Goal: Task Accomplishment & Management: Use online tool/utility

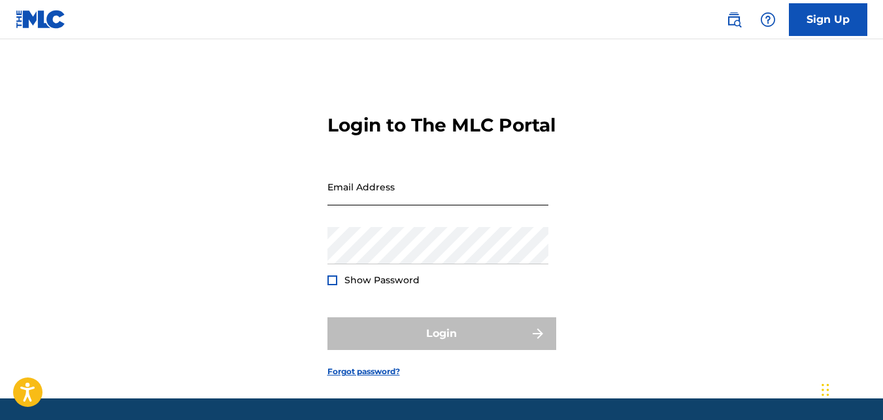
drag, startPoint x: 0, startPoint y: 0, endPoint x: 358, endPoint y: 215, distance: 417.7
click at [358, 205] on input "Email Address" at bounding box center [437, 186] width 221 height 37
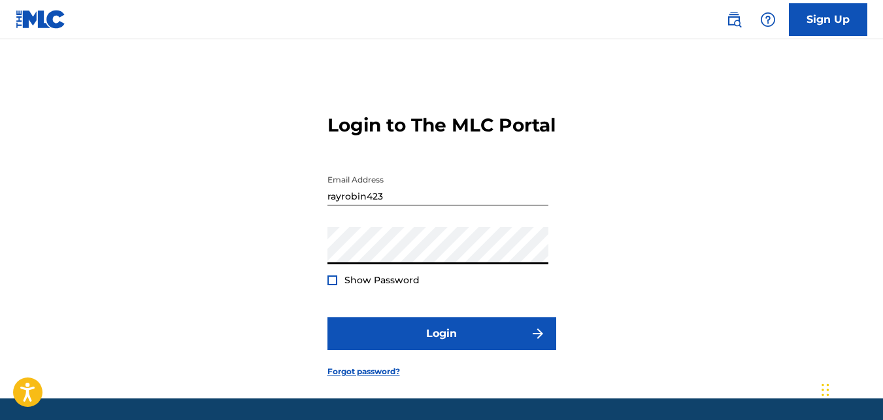
click at [327, 317] on button "Login" at bounding box center [441, 333] width 229 height 33
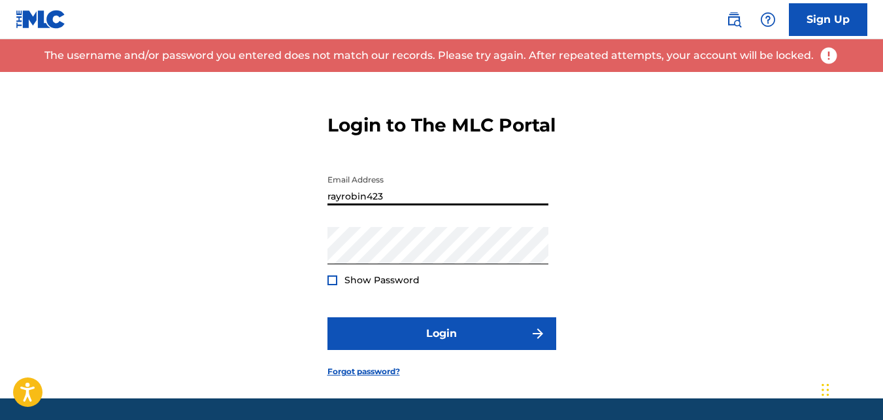
click at [423, 205] on input "rayrobin423" at bounding box center [437, 186] width 221 height 37
type input "[EMAIL_ADDRESS][DOMAIN_NAME]"
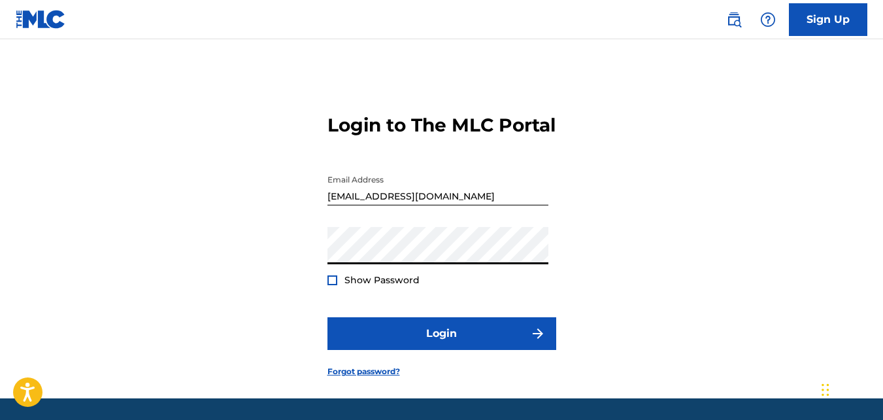
click at [327, 317] on button "Login" at bounding box center [441, 333] width 229 height 33
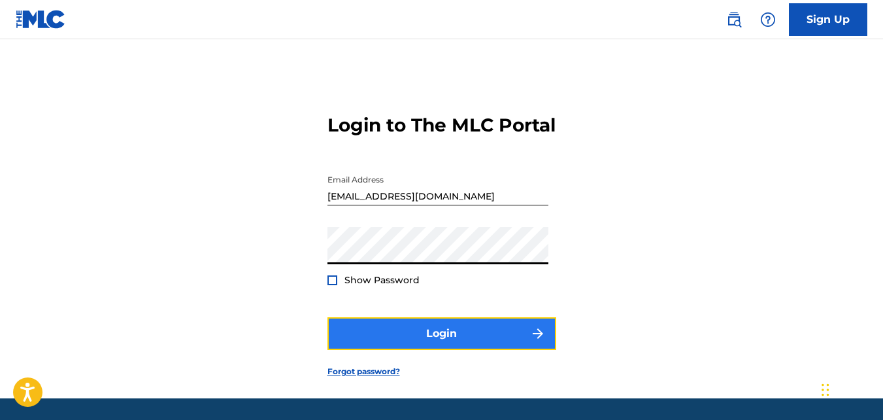
click at [400, 350] on button "Login" at bounding box center [441, 333] width 229 height 33
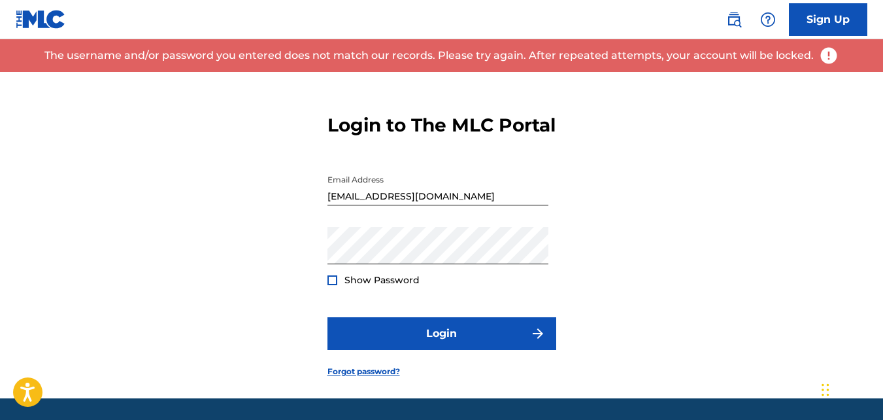
click at [331, 285] on div at bounding box center [332, 280] width 10 height 10
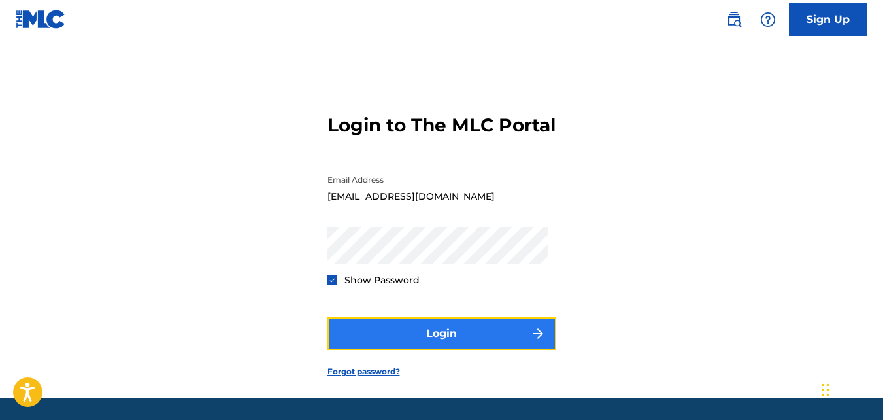
click at [412, 350] on button "Login" at bounding box center [441, 333] width 229 height 33
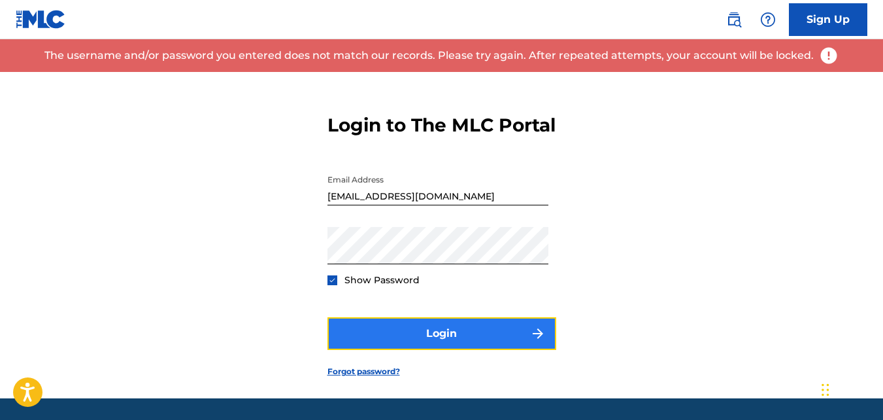
click at [380, 350] on button "Login" at bounding box center [441, 333] width 229 height 33
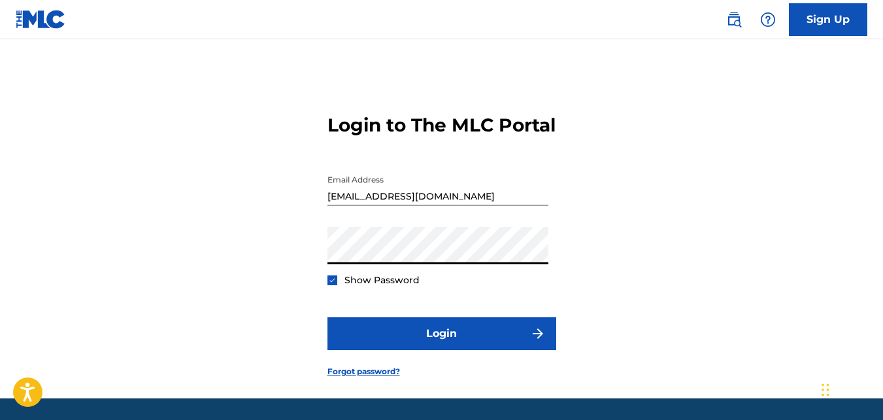
click at [327, 317] on button "Login" at bounding box center [441, 333] width 229 height 33
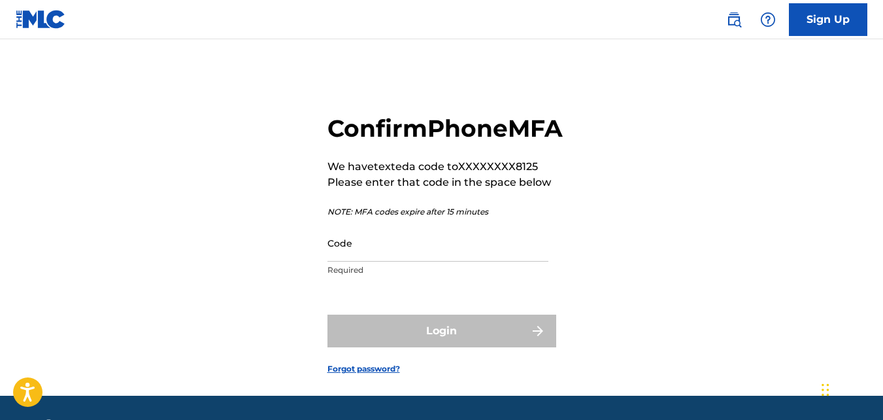
click at [382, 261] on input "Code" at bounding box center [437, 242] width 221 height 37
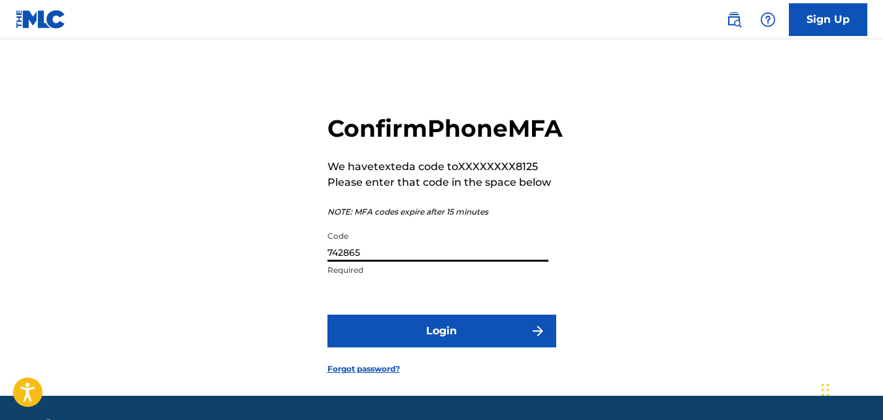
type input "742865"
click at [327, 314] on button "Login" at bounding box center [441, 330] width 229 height 33
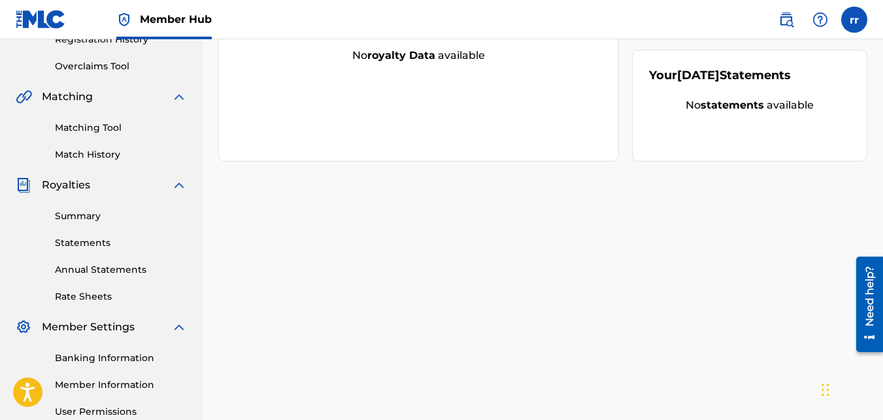
scroll to position [391, 0]
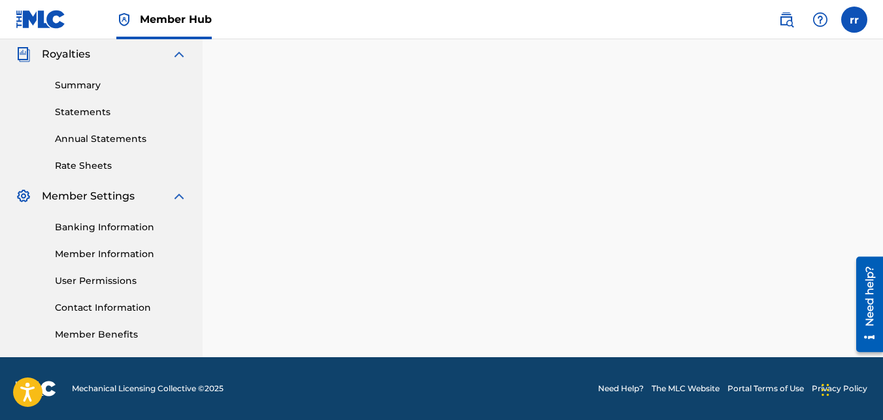
click at [817, 391] on link "Privacy Policy" at bounding box center [840, 388] width 56 height 12
click at [874, 293] on div "Need help?" at bounding box center [870, 295] width 18 height 60
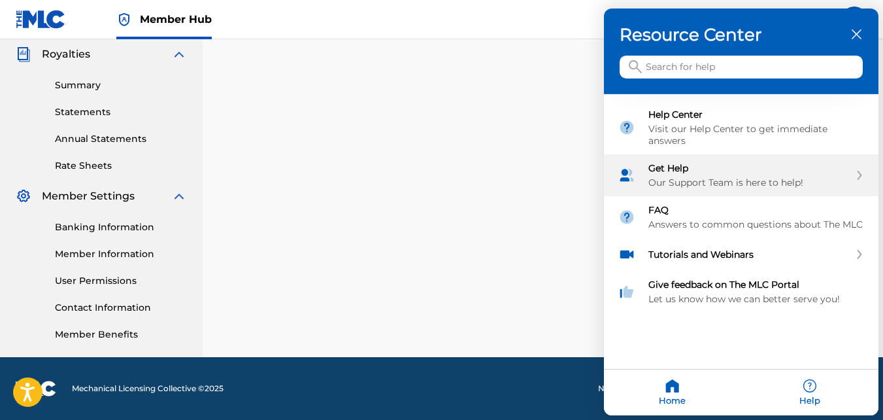
click at [667, 176] on div "Our Support Team is here to help!" at bounding box center [748, 182] width 201 height 12
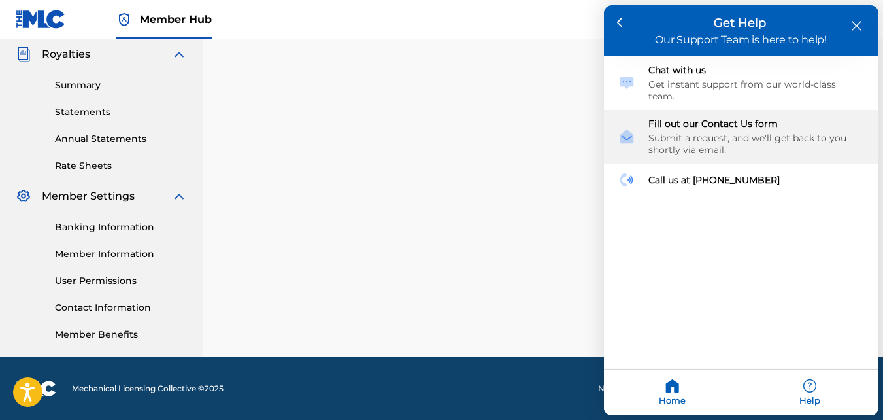
click at [666, 118] on div "Fill out our Contact Us form Submit a request, and we'll get back to you shortl…" at bounding box center [756, 137] width 216 height 38
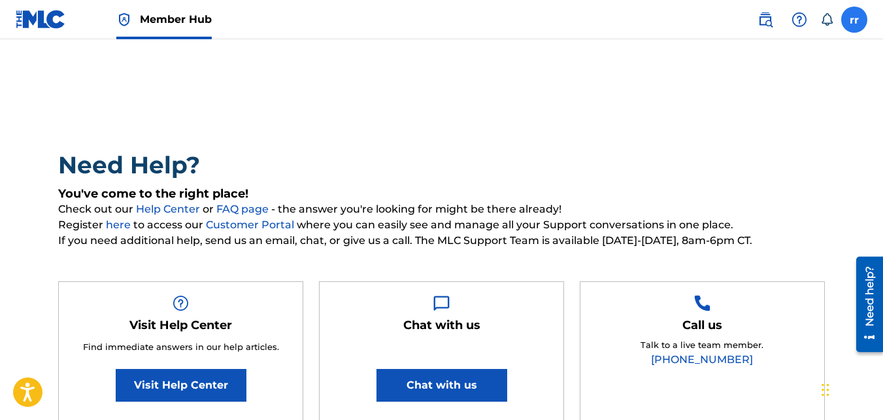
click at [855, 22] on label at bounding box center [854, 20] width 26 height 26
click at [854, 20] on input "rr [PERSON_NAME] [EMAIL_ADDRESS][DOMAIN_NAME] Notification Preferences Profile …" at bounding box center [854, 20] width 0 height 0
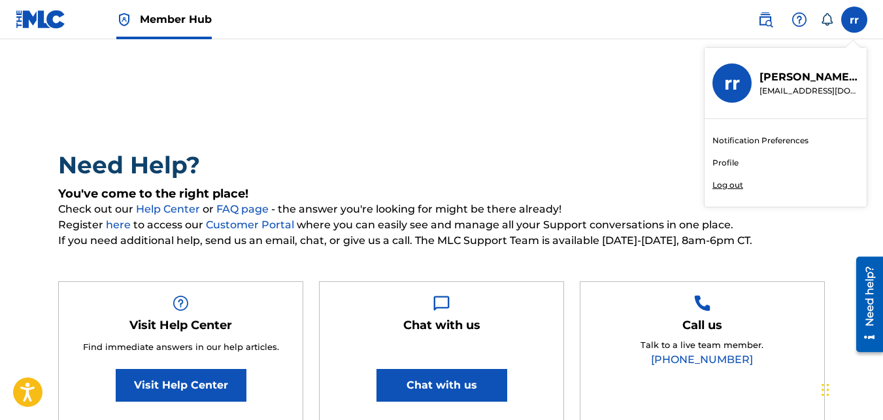
click at [795, 80] on p "[PERSON_NAME]" at bounding box center [808, 77] width 99 height 16
click at [854, 20] on input "rr [PERSON_NAME] [EMAIL_ADDRESS][DOMAIN_NAME] Notification Preferences Profile …" at bounding box center [854, 20] width 0 height 0
click at [769, 137] on link "Notification Preferences" at bounding box center [760, 141] width 96 height 12
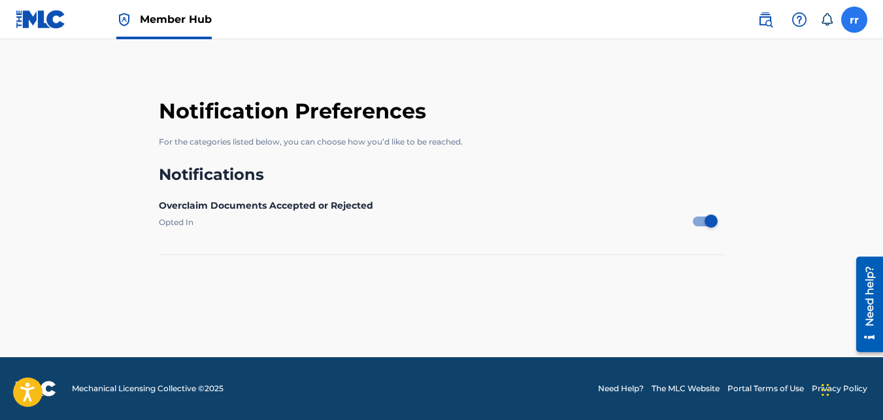
click at [855, 21] on label at bounding box center [854, 20] width 26 height 26
click at [854, 20] on input "rr [PERSON_NAME] [EMAIL_ADDRESS][DOMAIN_NAME] Notification Preferences Profile …" at bounding box center [854, 20] width 0 height 0
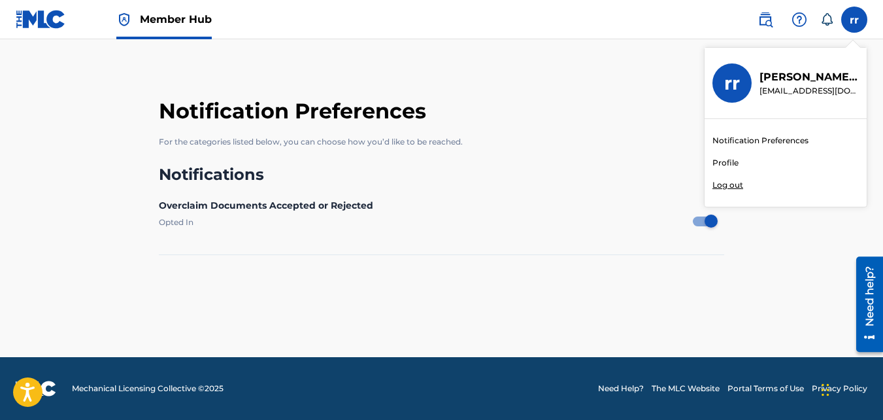
click at [56, 22] on img at bounding box center [41, 19] width 50 height 19
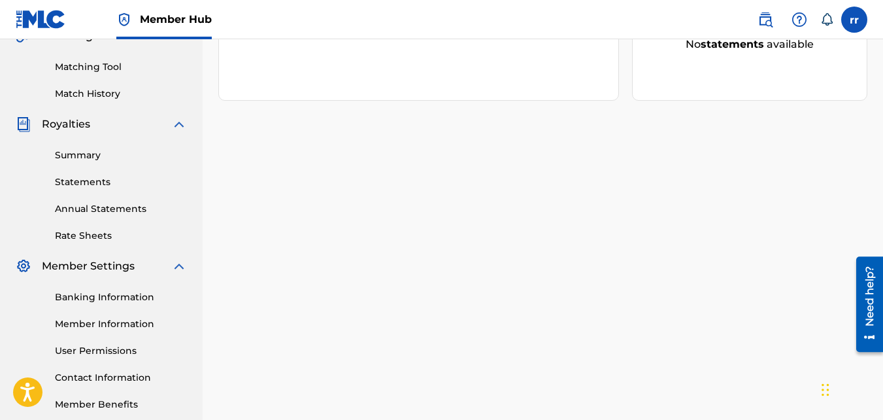
scroll to position [391, 0]
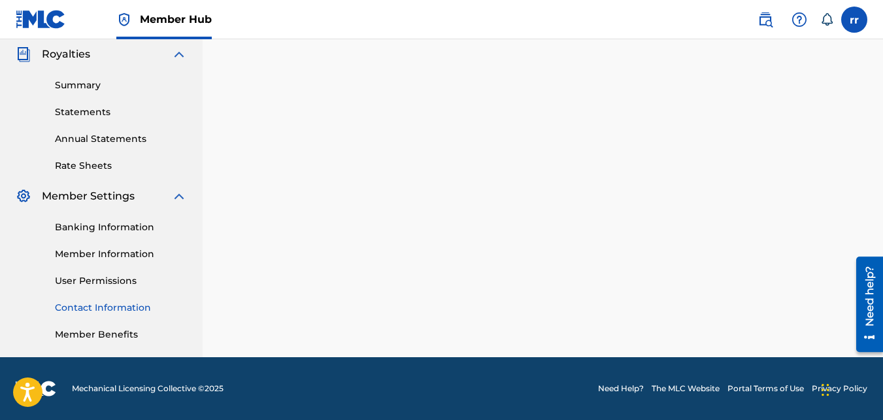
click at [114, 310] on link "Contact Information" at bounding box center [121, 308] width 132 height 14
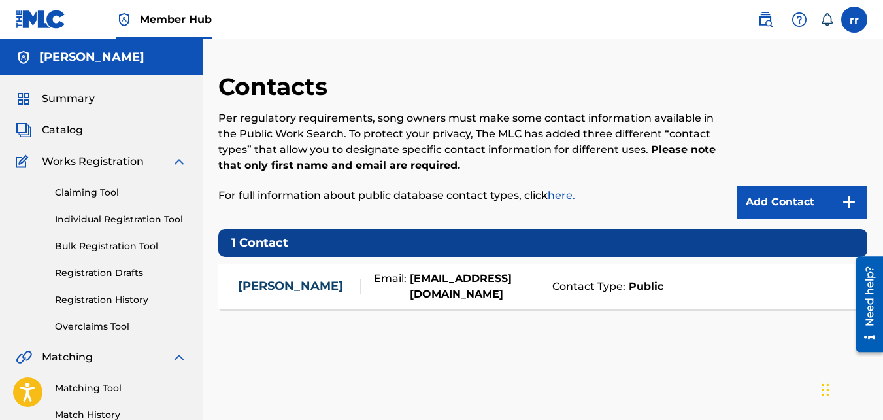
click at [48, 67] on div "RAYMOND ROBINSON" at bounding box center [101, 57] width 203 height 36
click at [29, 19] on img at bounding box center [41, 19] width 50 height 19
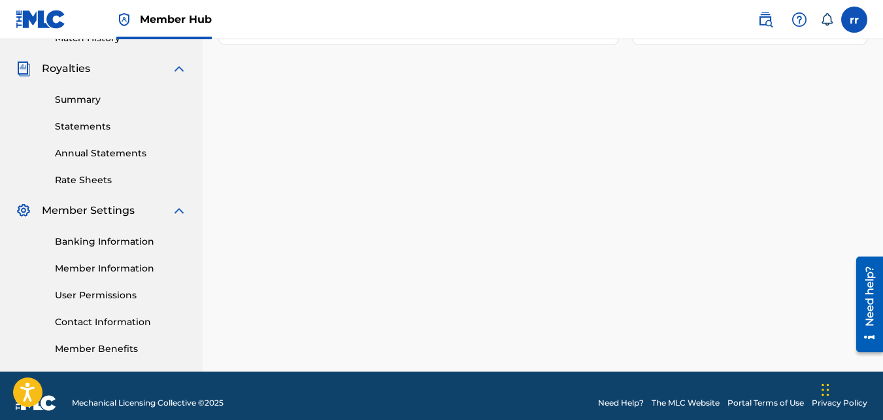
scroll to position [374, 0]
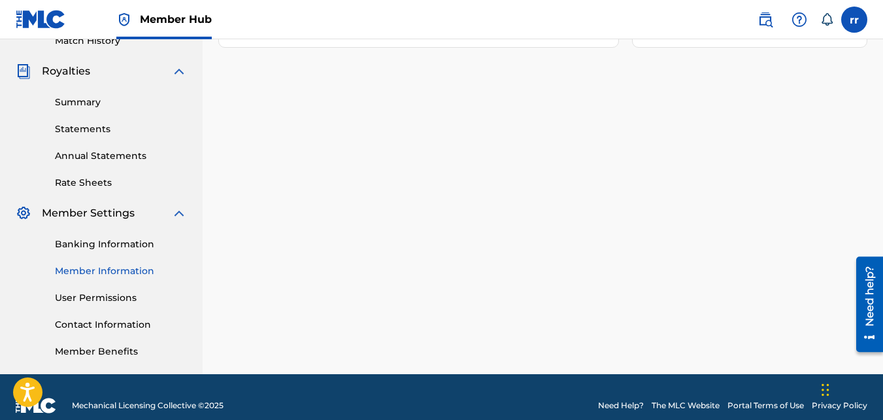
click at [127, 270] on link "Member Information" at bounding box center [121, 271] width 132 height 14
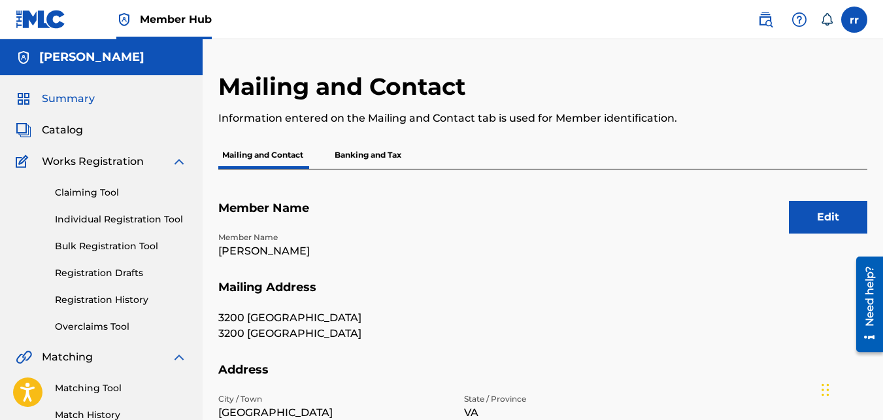
click at [67, 91] on span "Summary" at bounding box center [68, 99] width 53 height 16
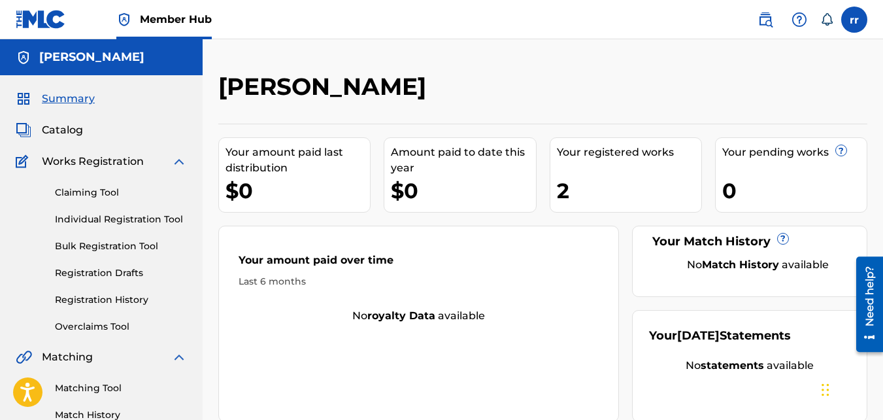
click at [71, 139] on div "Summary Catalog Works Registration Claiming Tool Individual Registration Tool B…" at bounding box center [101, 411] width 203 height 672
click at [66, 132] on span "Catalog" at bounding box center [62, 130] width 41 height 16
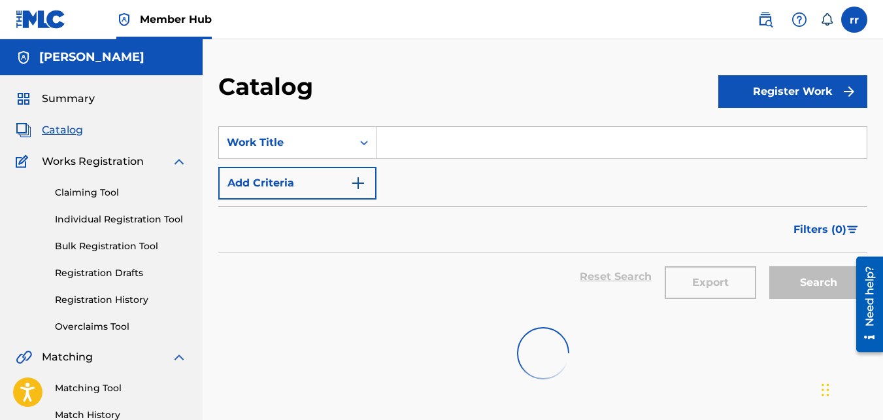
scroll to position [22, 0]
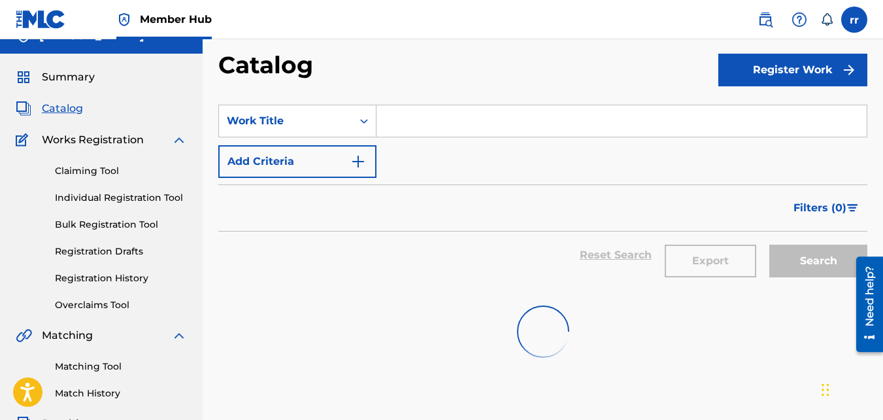
click at [831, 20] on icon at bounding box center [826, 19] width 11 height 12
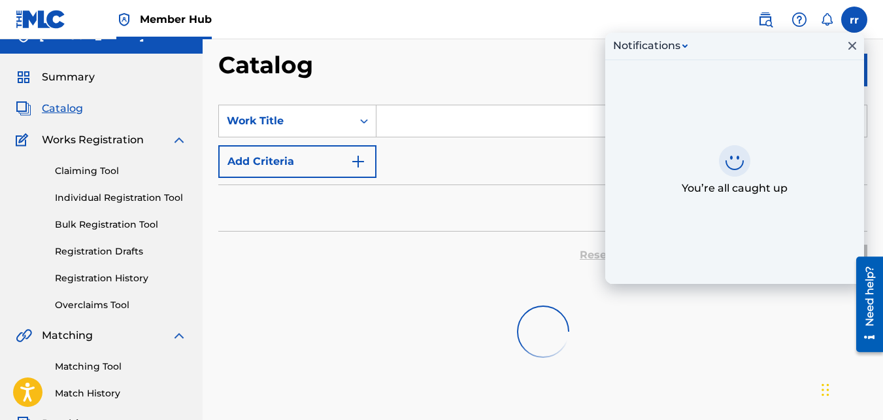
click at [731, 163] on icon at bounding box center [734, 160] width 31 height 31
click at [857, 18] on label at bounding box center [854, 20] width 26 height 26
click at [854, 20] on input "rr raymond robinson rayrobin423@gmail.com Notification Preferences Profile Log …" at bounding box center [854, 20] width 0 height 0
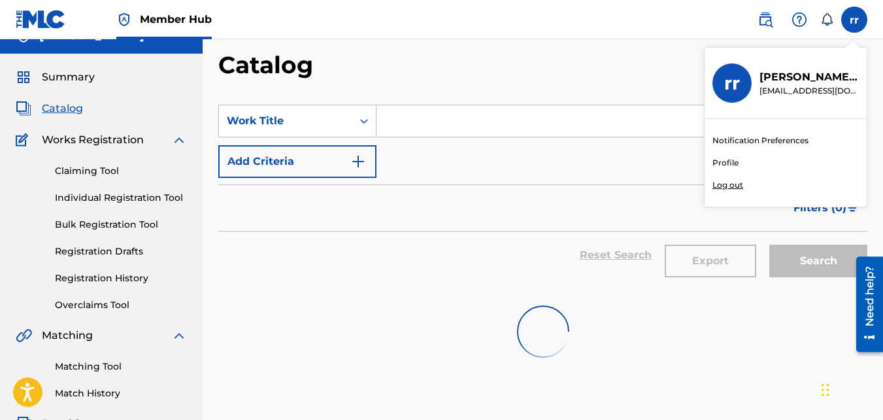
click at [727, 164] on link "Profile" at bounding box center [725, 163] width 26 height 12
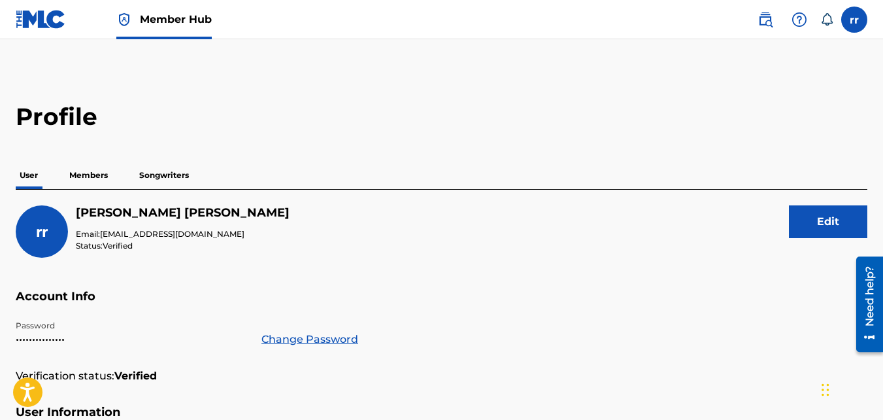
click at [99, 175] on p "Members" at bounding box center [88, 174] width 46 height 27
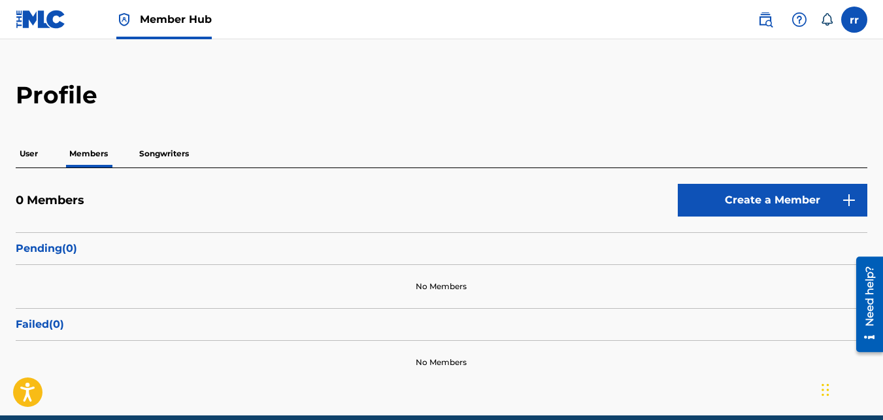
scroll to position [20, 0]
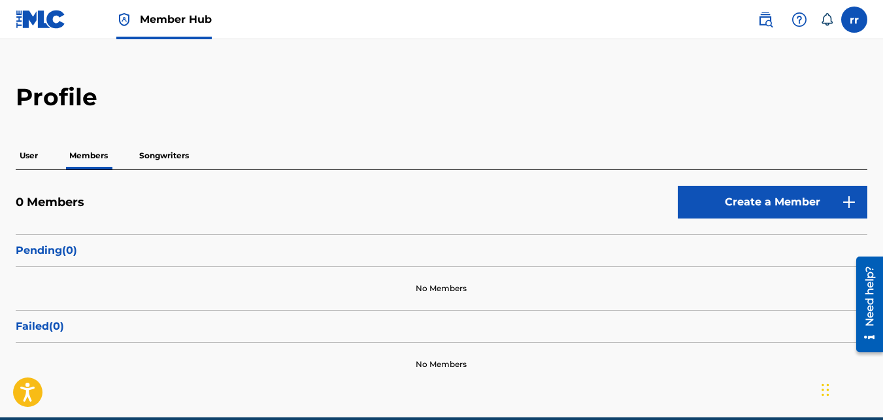
click at [159, 156] on p "Songwriters" at bounding box center [164, 155] width 58 height 27
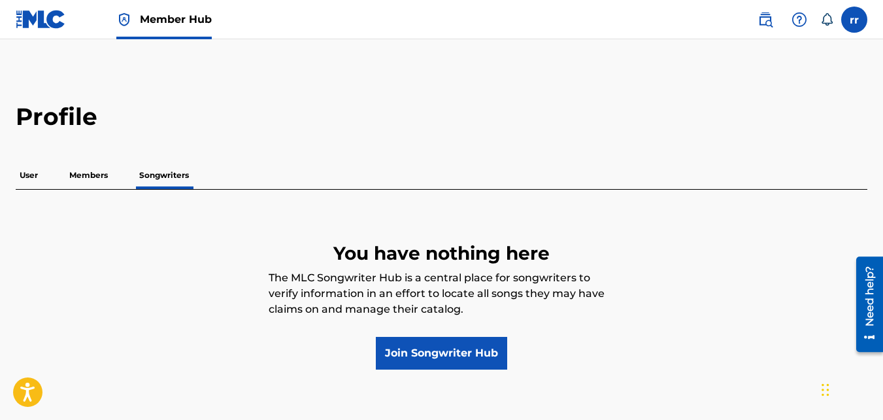
click at [28, 173] on p "User" at bounding box center [29, 174] width 26 height 27
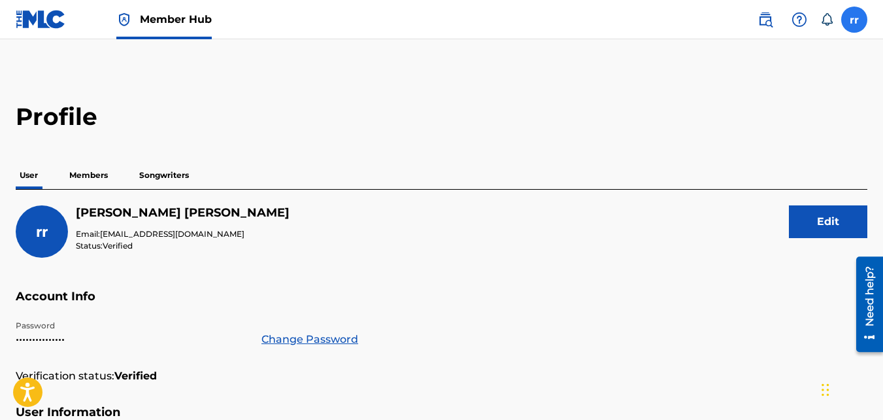
click at [853, 16] on label at bounding box center [854, 20] width 26 height 26
click at [854, 20] on input "rr raymond robinson rayrobin423@gmail.com Notification Preferences Profile Log …" at bounding box center [854, 20] width 0 height 0
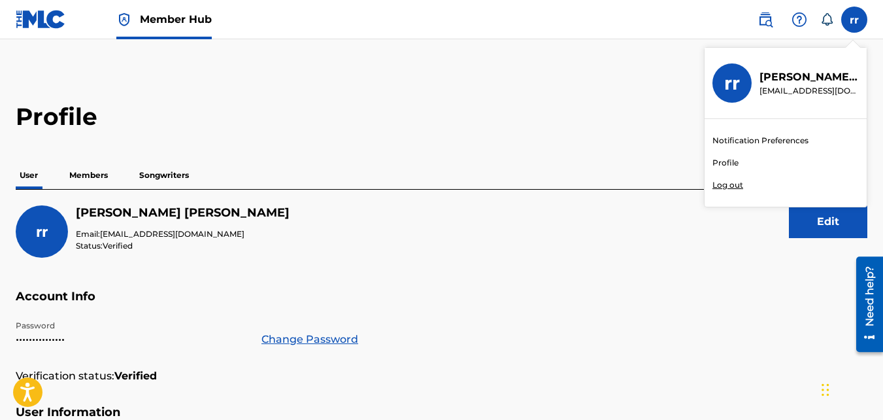
click at [731, 161] on link "Profile" at bounding box center [725, 163] width 26 height 12
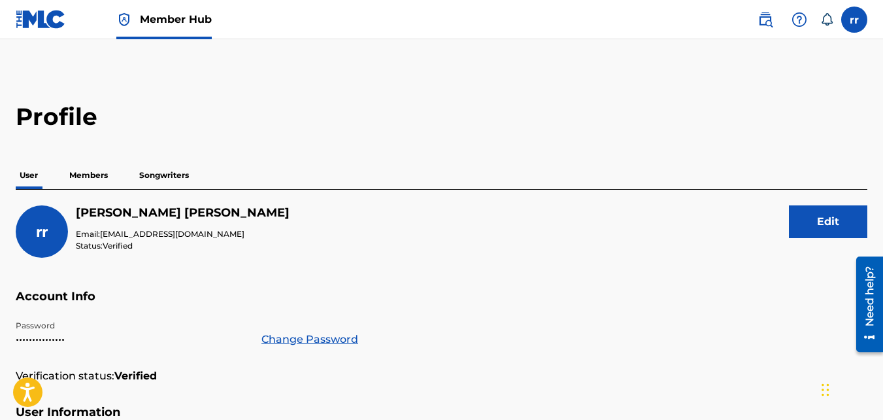
click at [33, 20] on img at bounding box center [41, 19] width 50 height 19
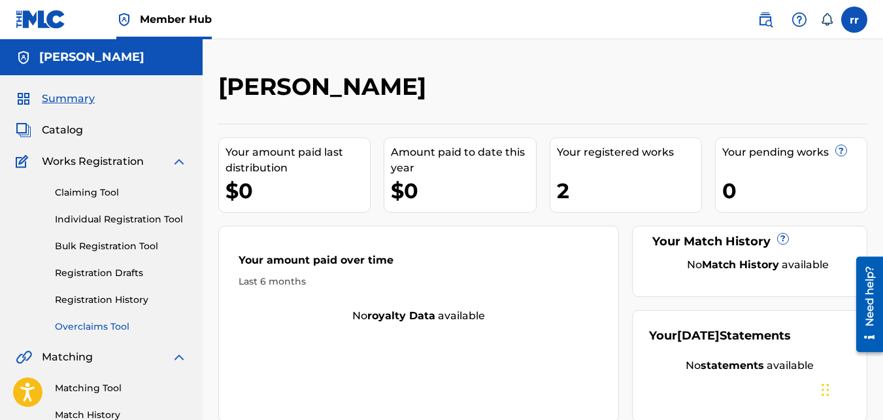
click at [101, 329] on link "Overclaims Tool" at bounding box center [121, 327] width 132 height 14
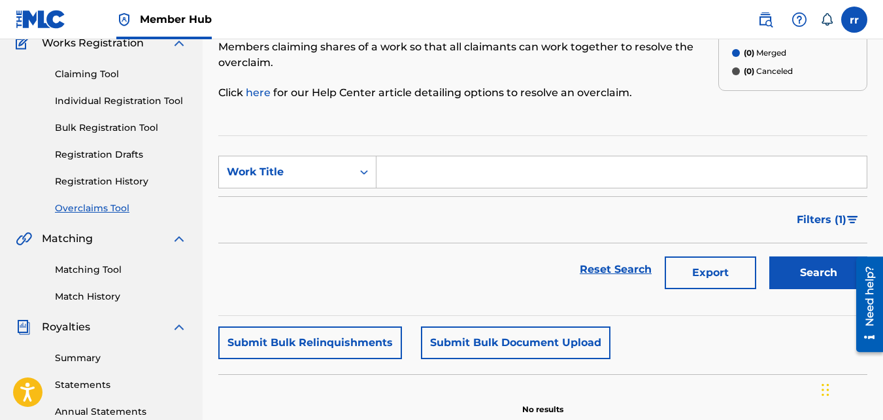
scroll to position [120, 0]
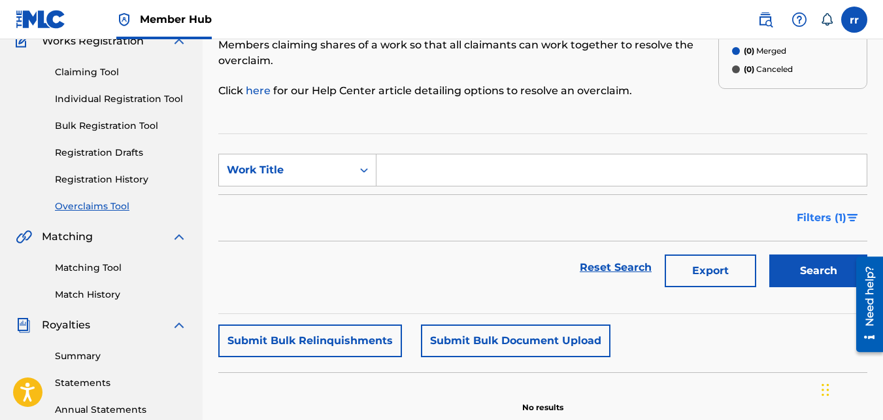
click at [821, 210] on span "Filters ( 1 )" at bounding box center [822, 218] width 50 height 16
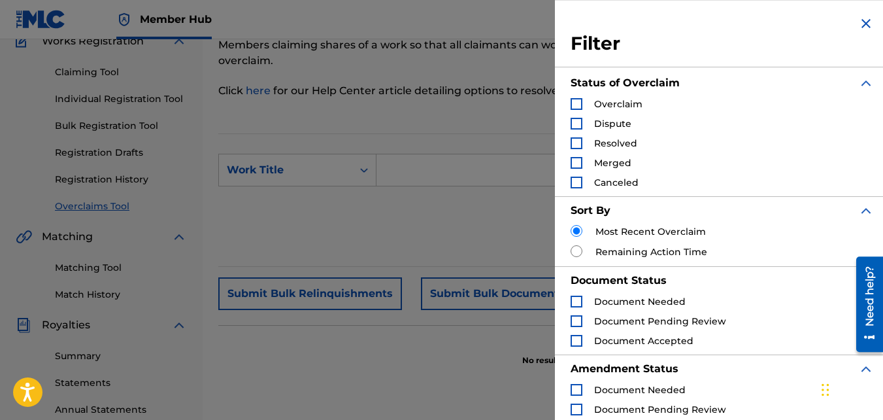
click at [345, 216] on div "Reset Search Export Search" at bounding box center [542, 220] width 649 height 52
click at [240, 229] on div "Reset Search Export Search" at bounding box center [542, 220] width 649 height 52
click at [29, 391] on icon "Open accessiBe: accessibility options, statement and help" at bounding box center [28, 391] width 16 height 21
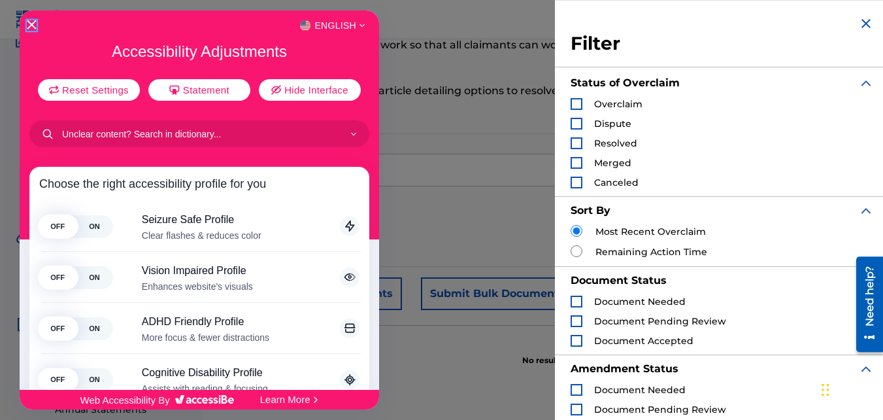
click at [32, 26] on icon "Close Accessibility Interface" at bounding box center [31, 24] width 9 height 9
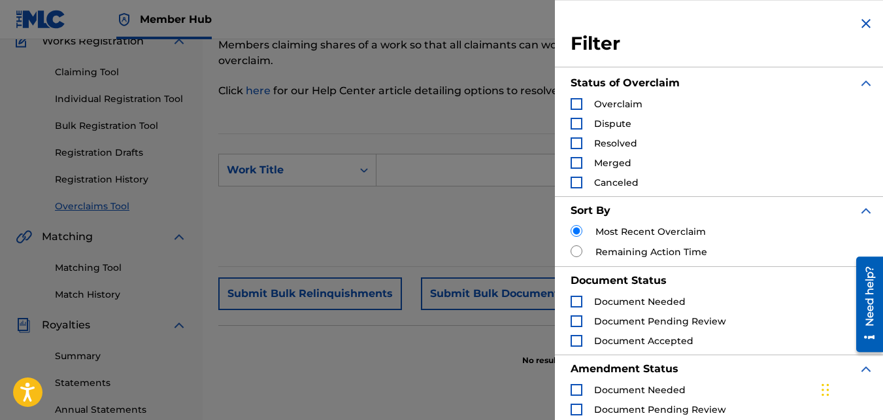
click at [863, 22] on img "Search Form" at bounding box center [866, 24] width 16 height 16
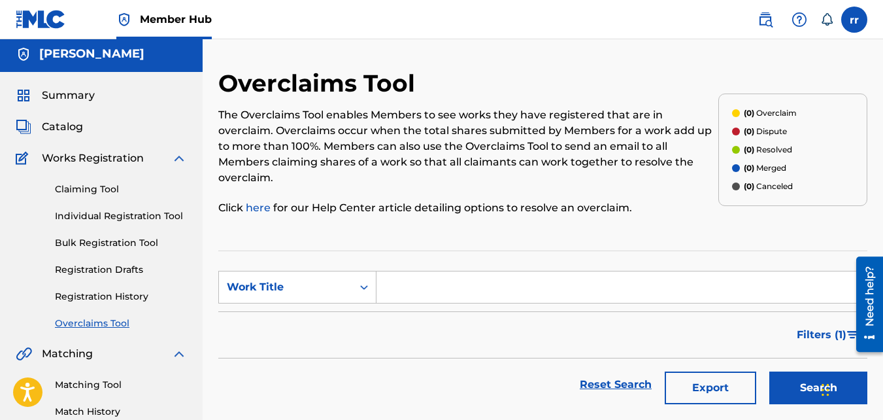
scroll to position [0, 0]
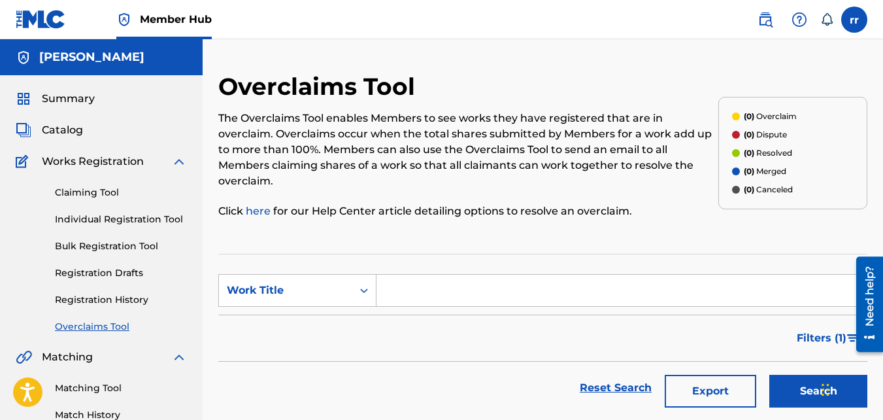
click at [866, 286] on div "Need help?" at bounding box center [870, 295] width 18 height 60
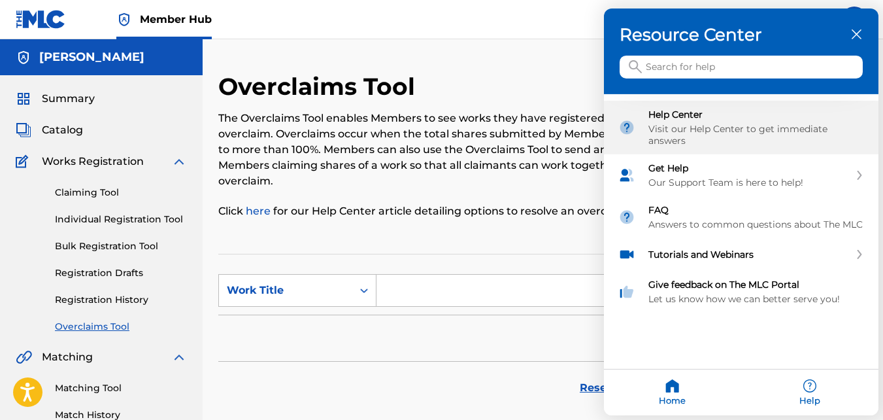
click at [719, 124] on div "Visit our Help Center to get immediate answers" at bounding box center [756, 135] width 216 height 24
